Goal: Check status: Check status

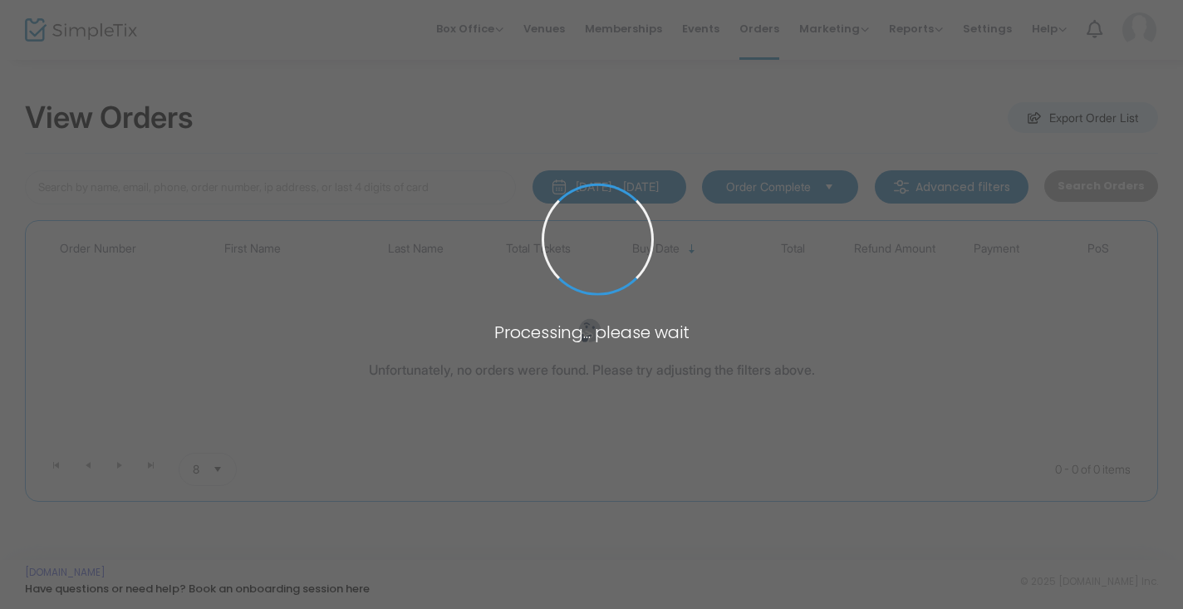
type input "T-8E4C56C5-2"
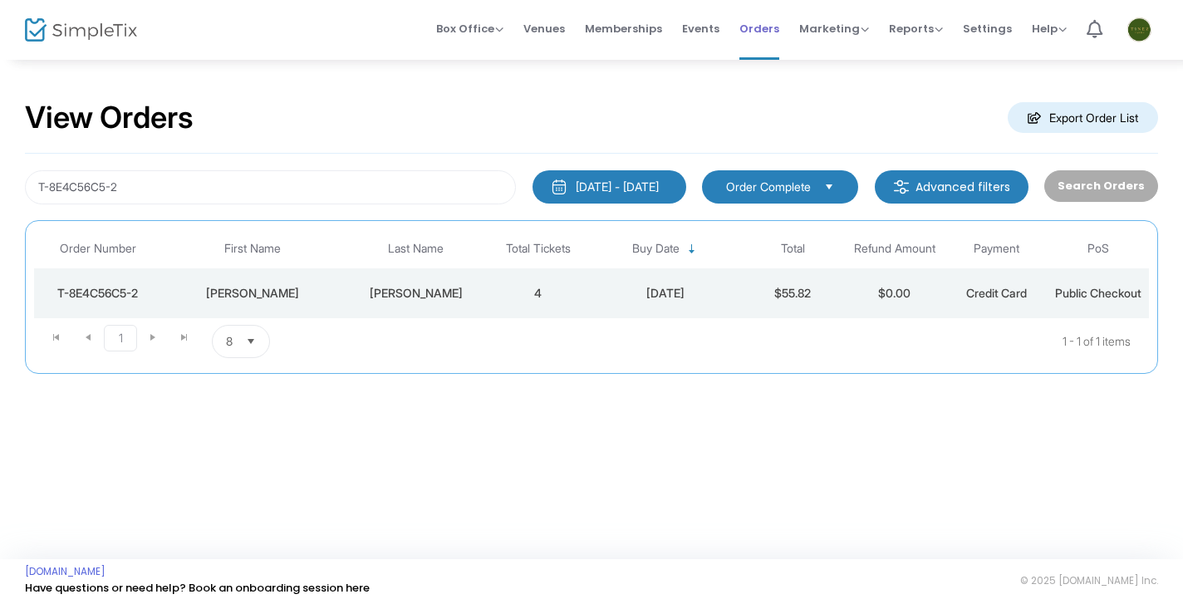
click at [759, 37] on span "Orders" at bounding box center [759, 28] width 40 height 42
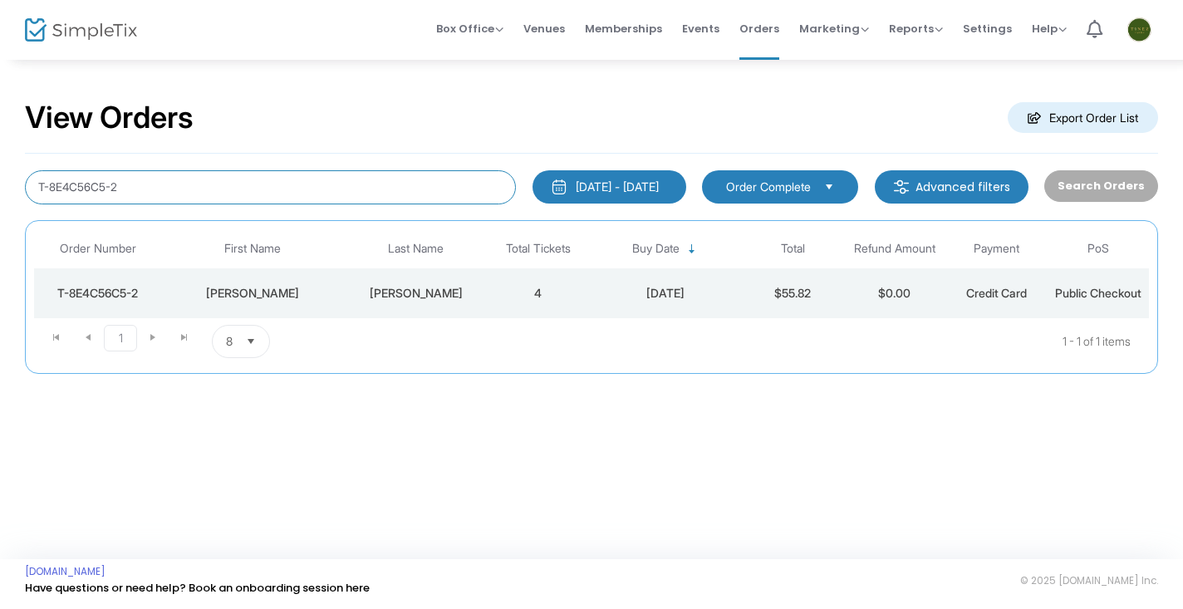
click at [434, 182] on input "T-8E4C56C5-2" at bounding box center [270, 187] width 491 height 34
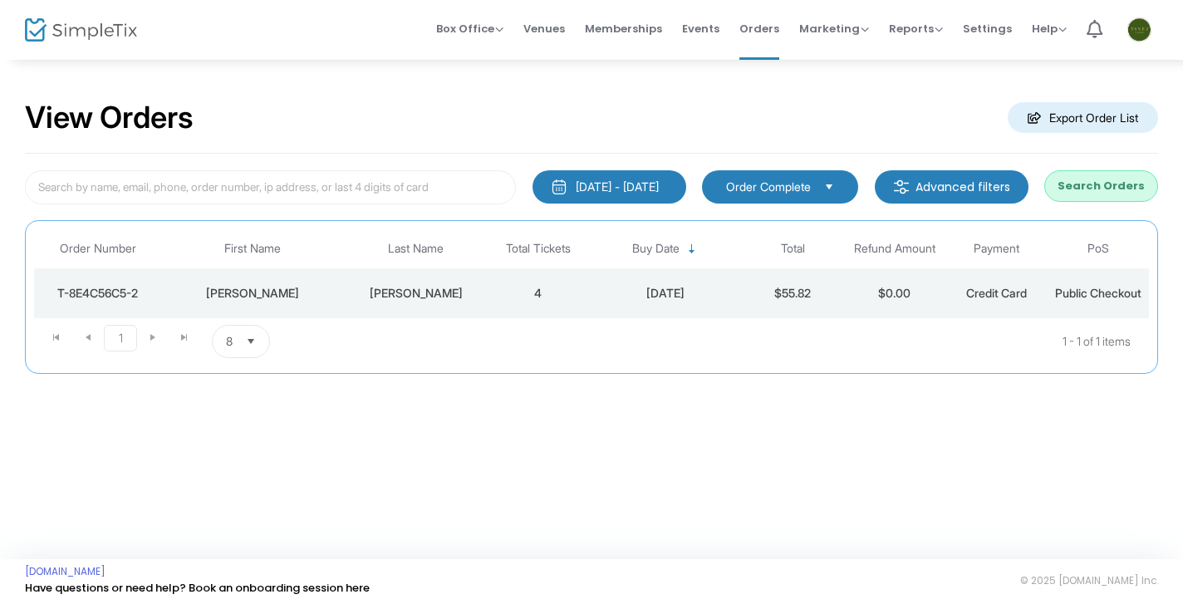
click at [515, 74] on div "View Orders Export Order List [DATE] - [DATE] Last 30 Days [DATE] [DATE] This w…" at bounding box center [591, 245] width 1183 height 374
click at [697, 36] on span "Events" at bounding box center [700, 28] width 37 height 42
